Goal: Task Accomplishment & Management: Manage account settings

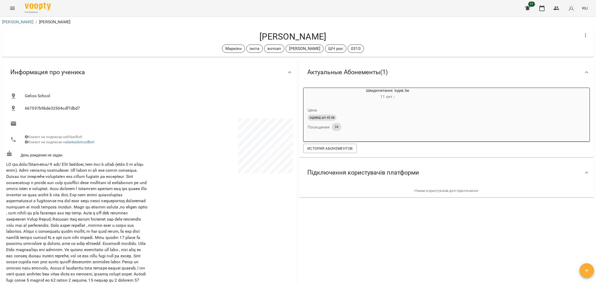
click at [12, 8] on icon "Menu" at bounding box center [12, 8] width 5 height 3
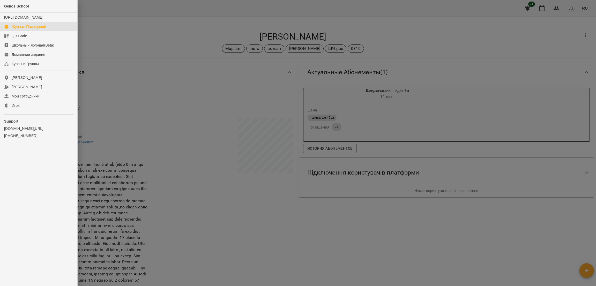
click at [37, 29] on div "Журнал Посещений" at bounding box center [29, 26] width 34 height 5
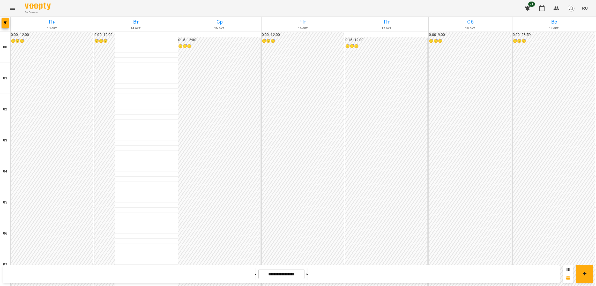
scroll to position [455, 0]
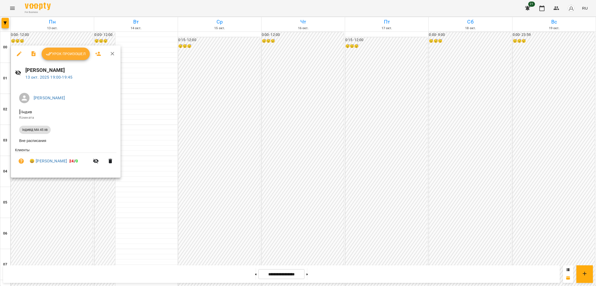
click at [19, 51] on icon "button" at bounding box center [19, 54] width 6 height 6
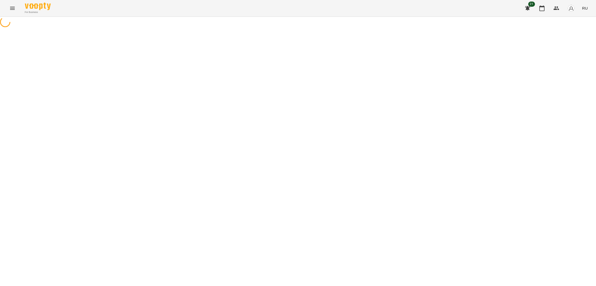
select select "**********"
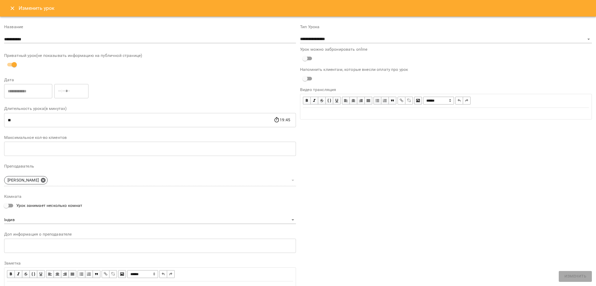
click at [11, 8] on icon "Close" at bounding box center [12, 8] width 6 height 6
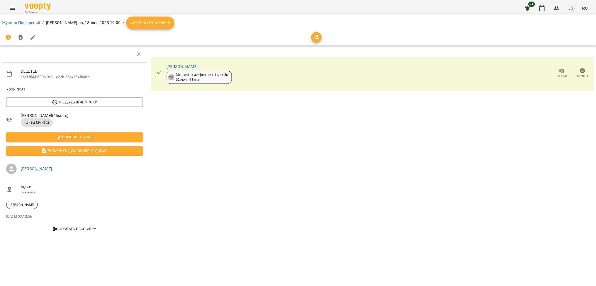
click at [156, 21] on span "Урок произошел" at bounding box center [150, 23] width 40 height 6
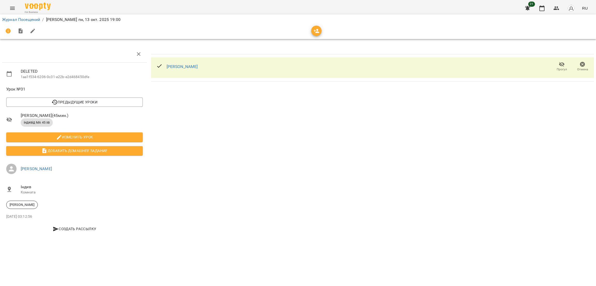
click at [582, 68] on span "Отмена" at bounding box center [583, 69] width 11 height 4
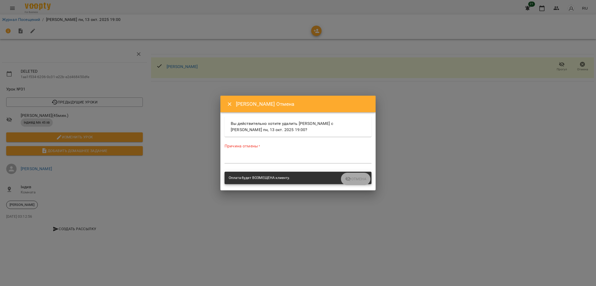
click at [244, 160] on textarea at bounding box center [298, 159] width 147 height 5
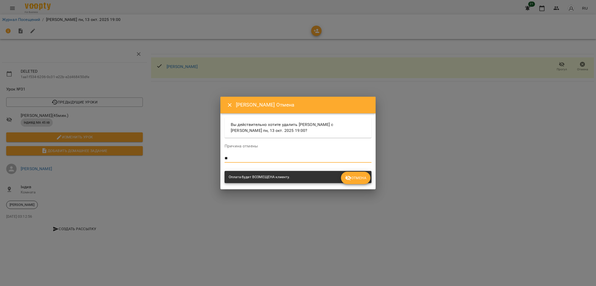
type textarea "*"
type textarea "**********"
click at [357, 178] on span "Отмена" at bounding box center [355, 178] width 21 height 6
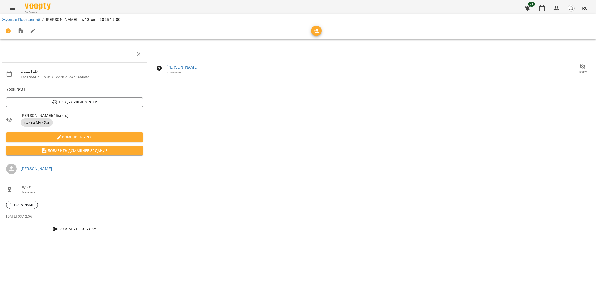
click at [15, 9] on icon "Menu" at bounding box center [12, 8] width 6 height 6
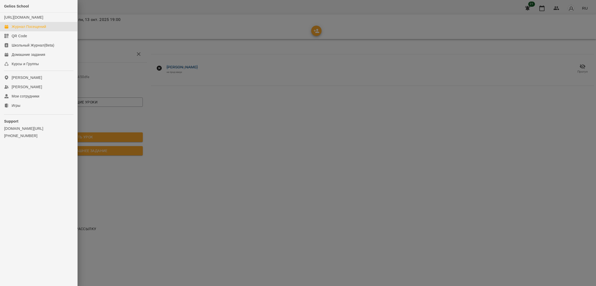
click at [28, 29] on div "Журнал Посещений" at bounding box center [29, 26] width 34 height 5
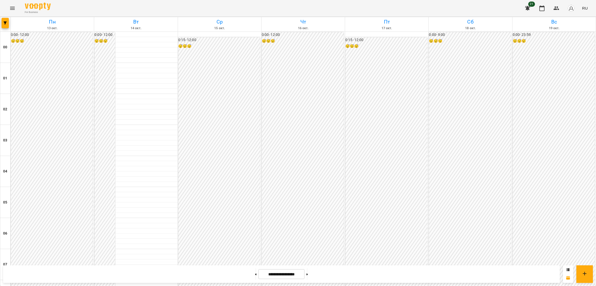
scroll to position [384, 0]
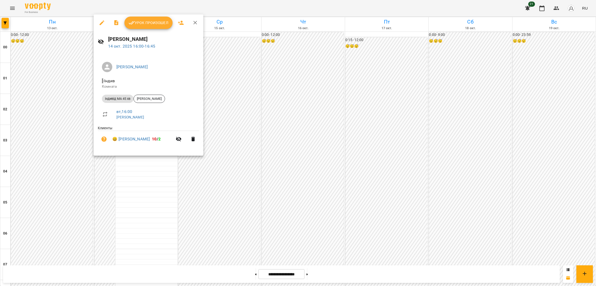
click at [195, 21] on icon "button" at bounding box center [195, 23] width 6 height 6
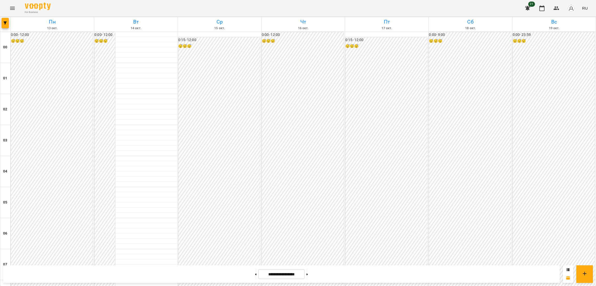
scroll to position [314, 0]
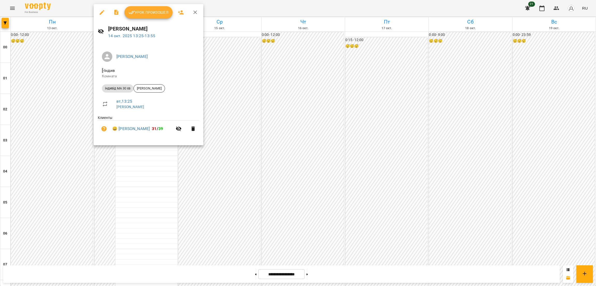
click at [194, 9] on button "button" at bounding box center [195, 12] width 12 height 12
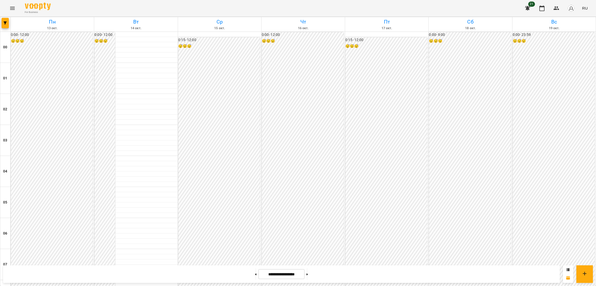
click at [12, 9] on icon "Menu" at bounding box center [12, 8] width 6 height 6
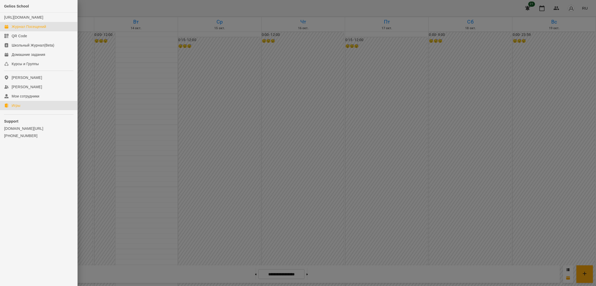
click at [20, 108] on div "Игры" at bounding box center [16, 105] width 9 height 5
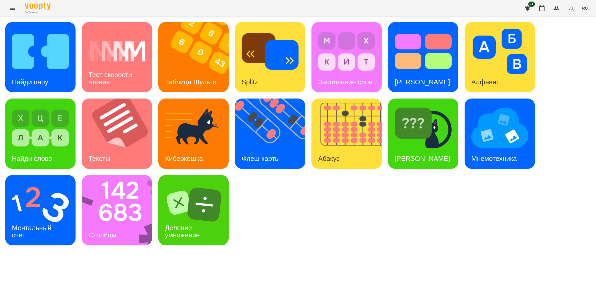
click at [12, 8] on icon "Menu" at bounding box center [12, 8] width 5 height 3
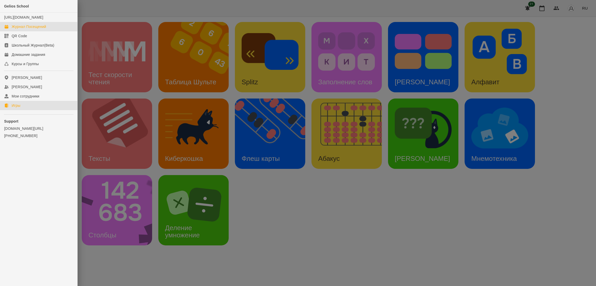
click at [20, 29] on div "Журнал Посещений" at bounding box center [29, 26] width 34 height 5
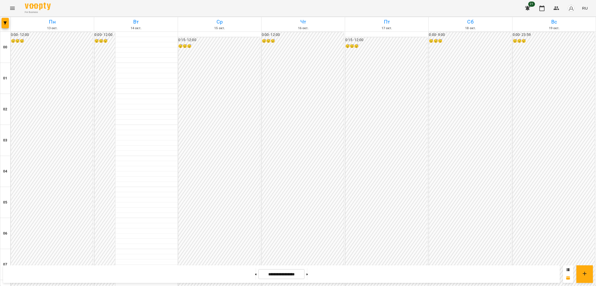
scroll to position [228, 0]
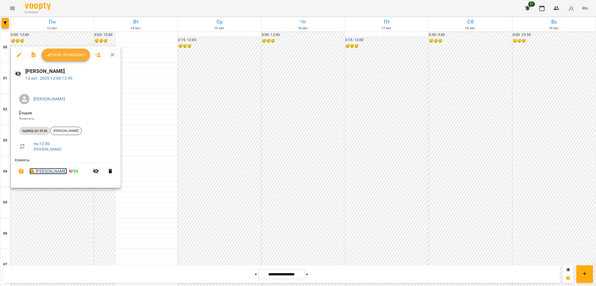
click at [52, 174] on link "😀 Носов Дмитро" at bounding box center [49, 171] width 38 height 6
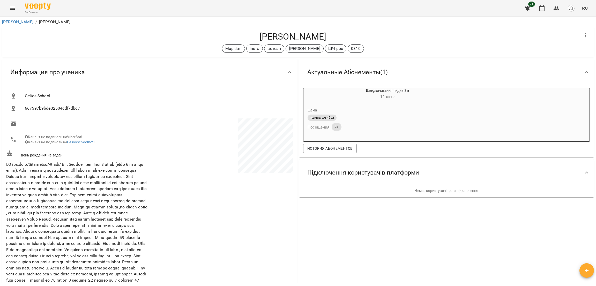
click at [76, 153] on div "День рождения не задан" at bounding box center [77, 154] width 144 height 10
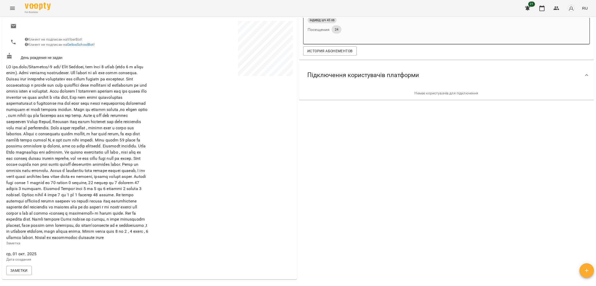
scroll to position [100, 0]
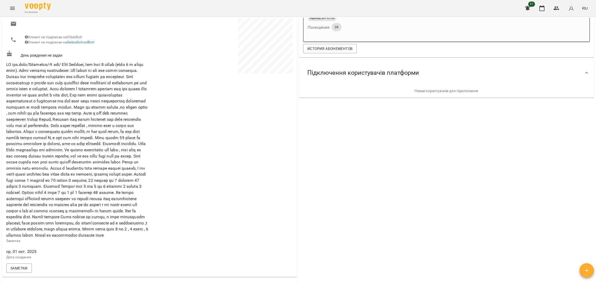
click at [15, 10] on icon "Menu" at bounding box center [12, 8] width 6 height 6
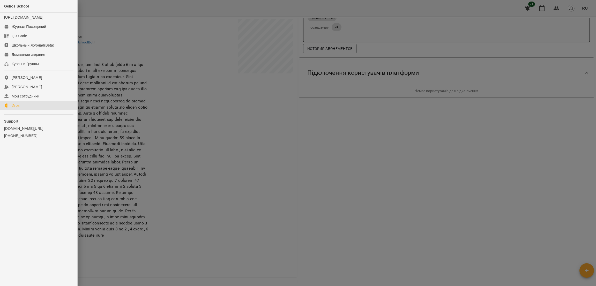
click at [25, 109] on link "Игры" at bounding box center [38, 105] width 77 height 9
